Goal: Task Accomplishment & Management: Use online tool/utility

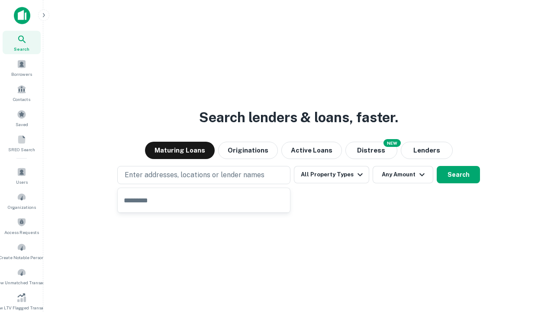
type input "**********"
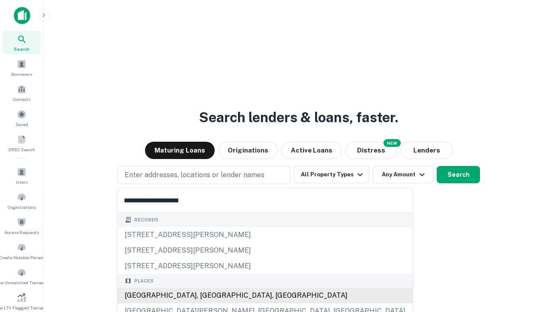
click at [207, 295] on div "[GEOGRAPHIC_DATA], [GEOGRAPHIC_DATA], [GEOGRAPHIC_DATA]" at bounding box center [265, 295] width 295 height 16
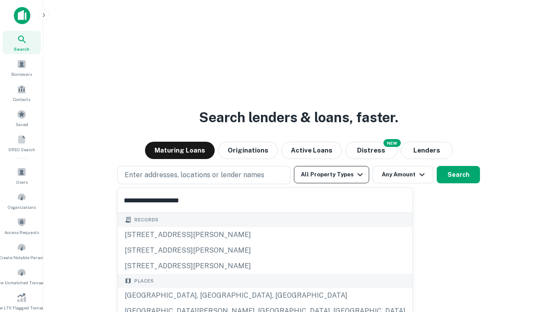
click at [332, 174] on button "All Property Types" at bounding box center [331, 174] width 75 height 17
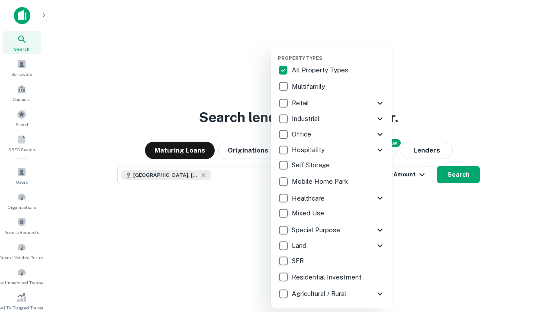
click at [338, 52] on button "button" at bounding box center [338, 52] width 121 height 0
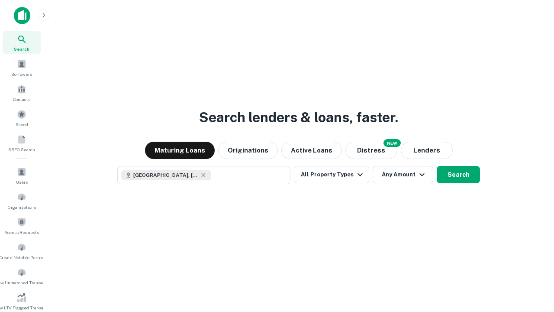
scroll to position [14, 0]
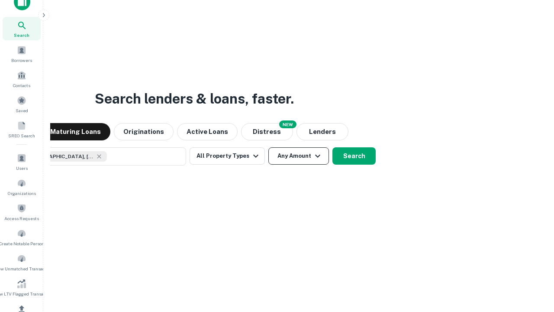
click at [268, 147] on button "Any Amount" at bounding box center [298, 155] width 61 height 17
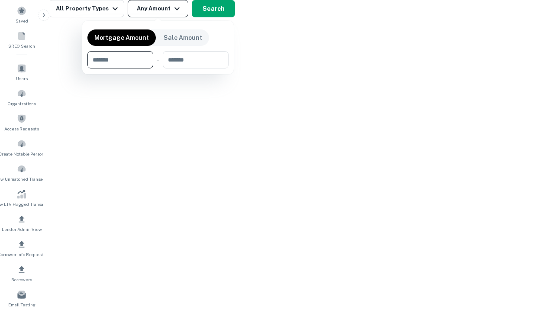
type input "*******"
click at [158, 68] on button "button" at bounding box center [157, 68] width 141 height 0
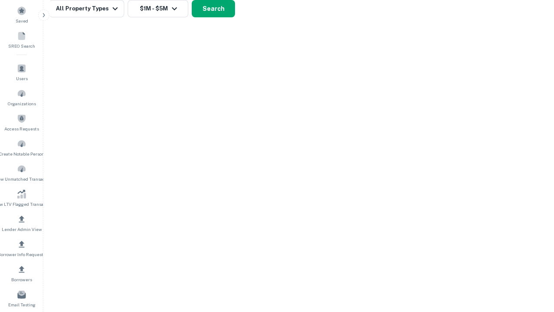
scroll to position [14, 0]
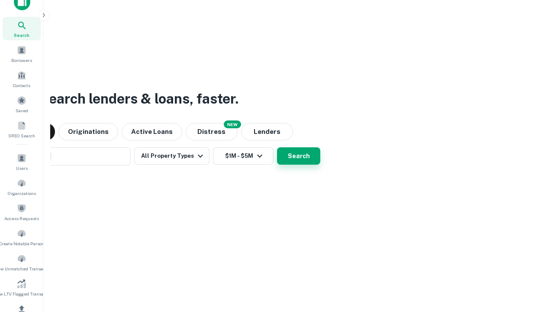
click at [299, 156] on button "Search" at bounding box center [298, 155] width 43 height 17
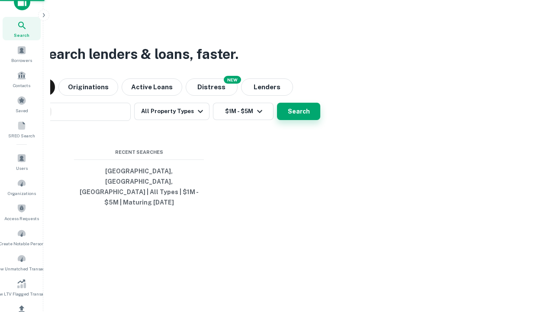
scroll to position [0, 160]
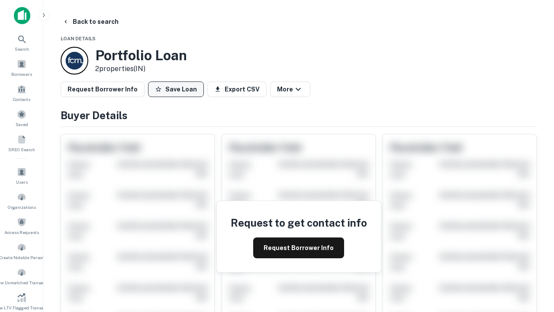
click at [176, 89] on button "Save Loan" at bounding box center [176, 89] width 56 height 16
click at [178, 89] on button "Save Loan" at bounding box center [176, 89] width 56 height 16
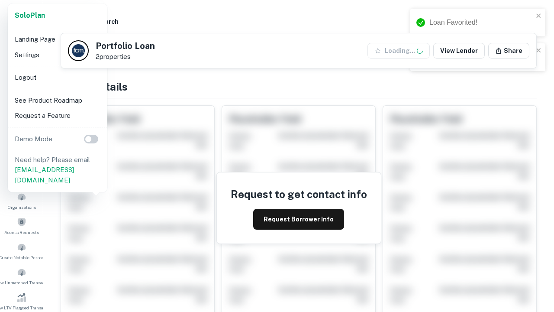
scroll to position [302, 0]
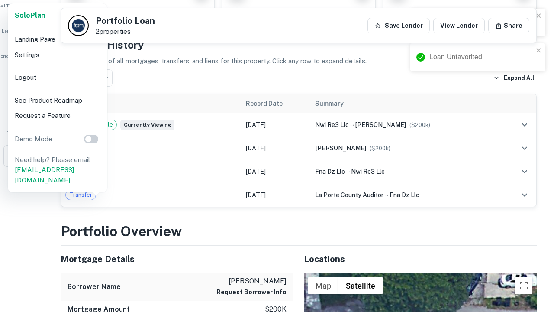
click at [57, 77] on li "Logout" at bounding box center [57, 78] width 93 height 16
